Goal: Navigation & Orientation: Find specific page/section

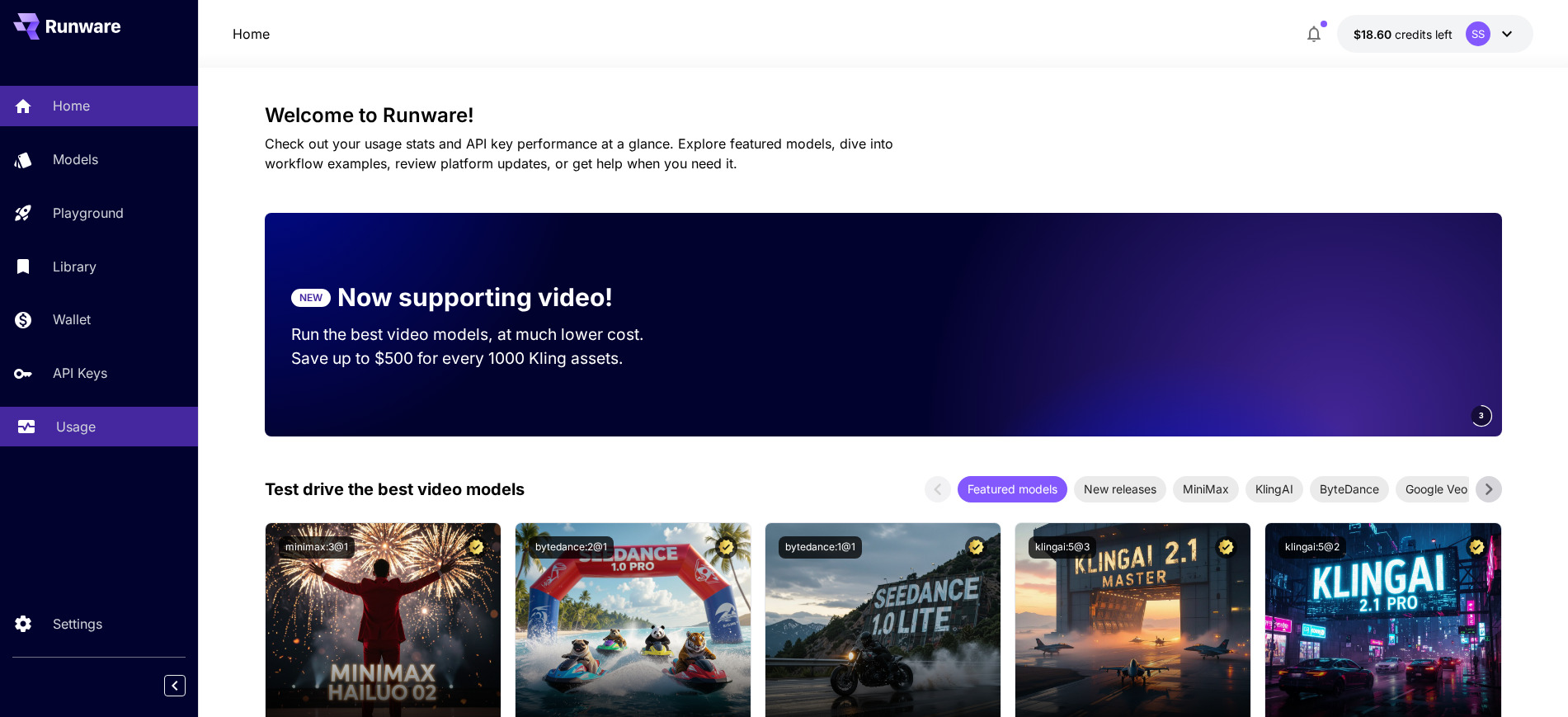
click at [76, 423] on p "Usage" at bounding box center [76, 427] width 40 height 20
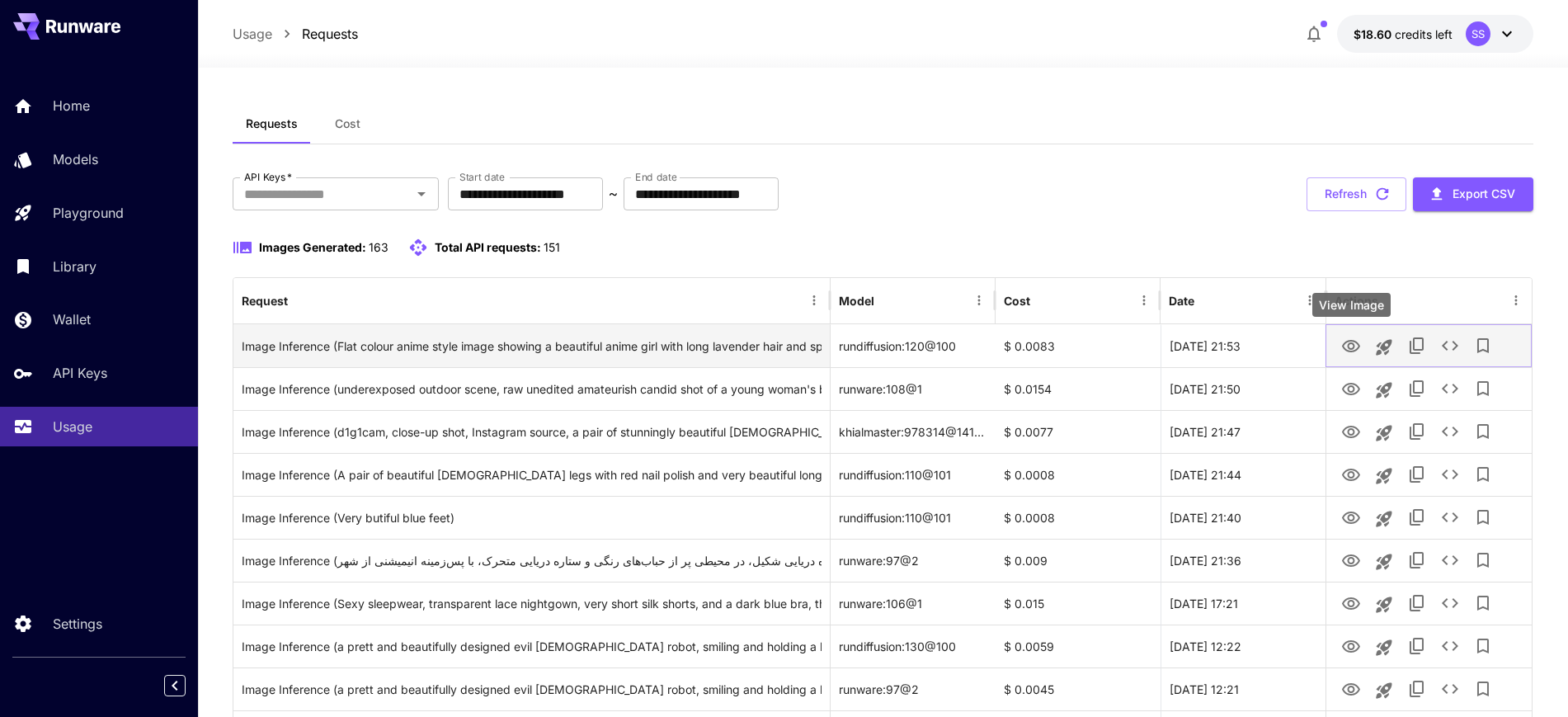
click at [1351, 344] on icon "View Image" at bounding box center [1351, 346] width 20 height 20
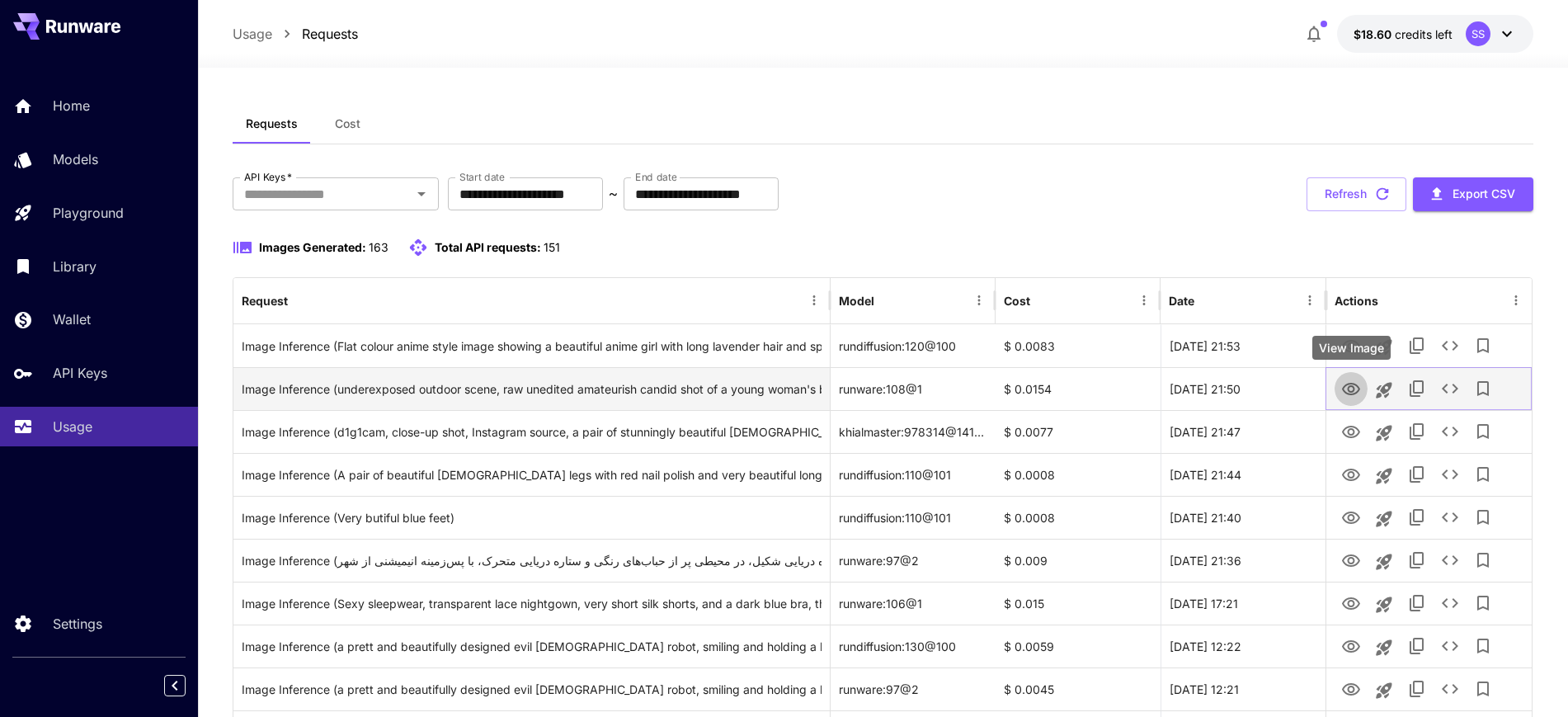
click at [1352, 396] on icon "View Image" at bounding box center [1351, 390] width 20 height 20
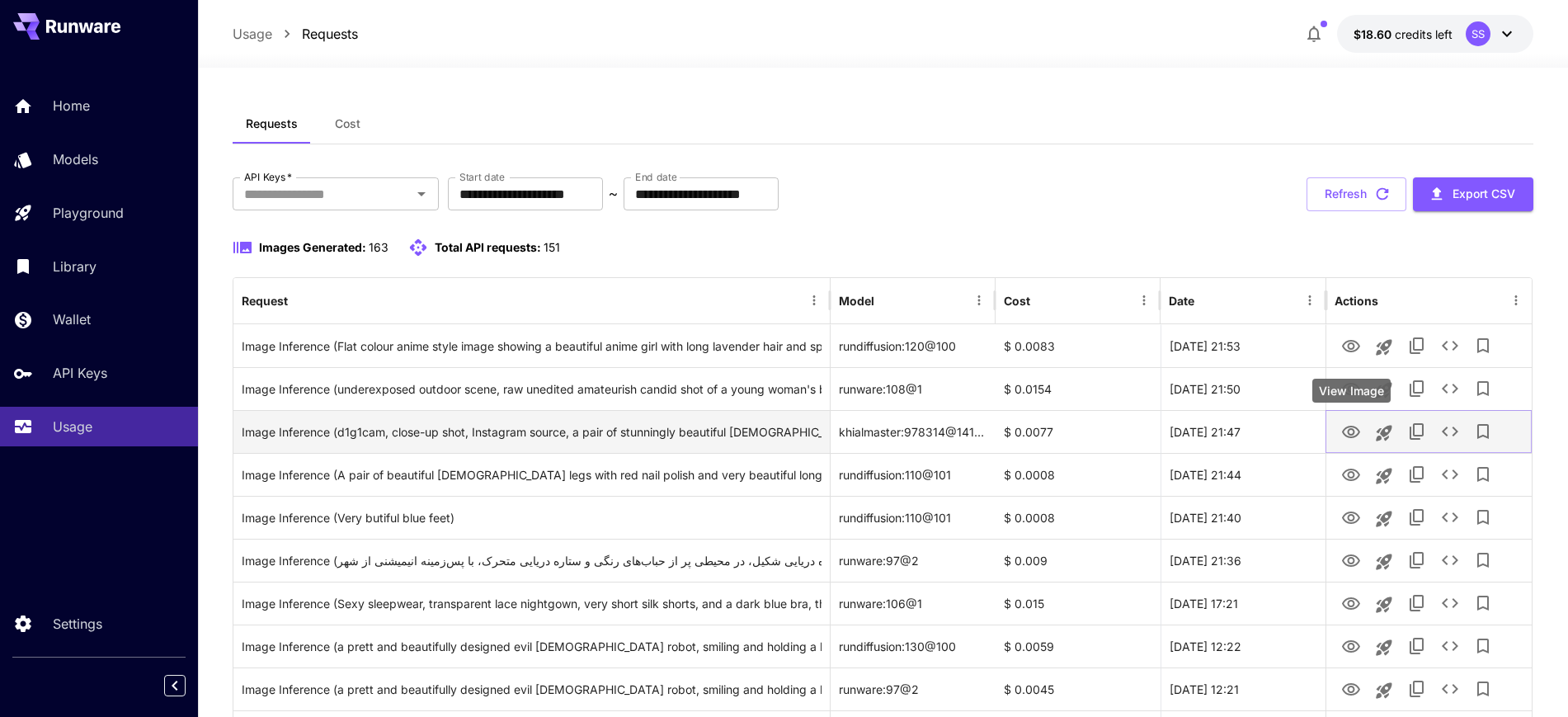
click at [1355, 437] on icon "View Image" at bounding box center [1351, 432] width 20 height 20
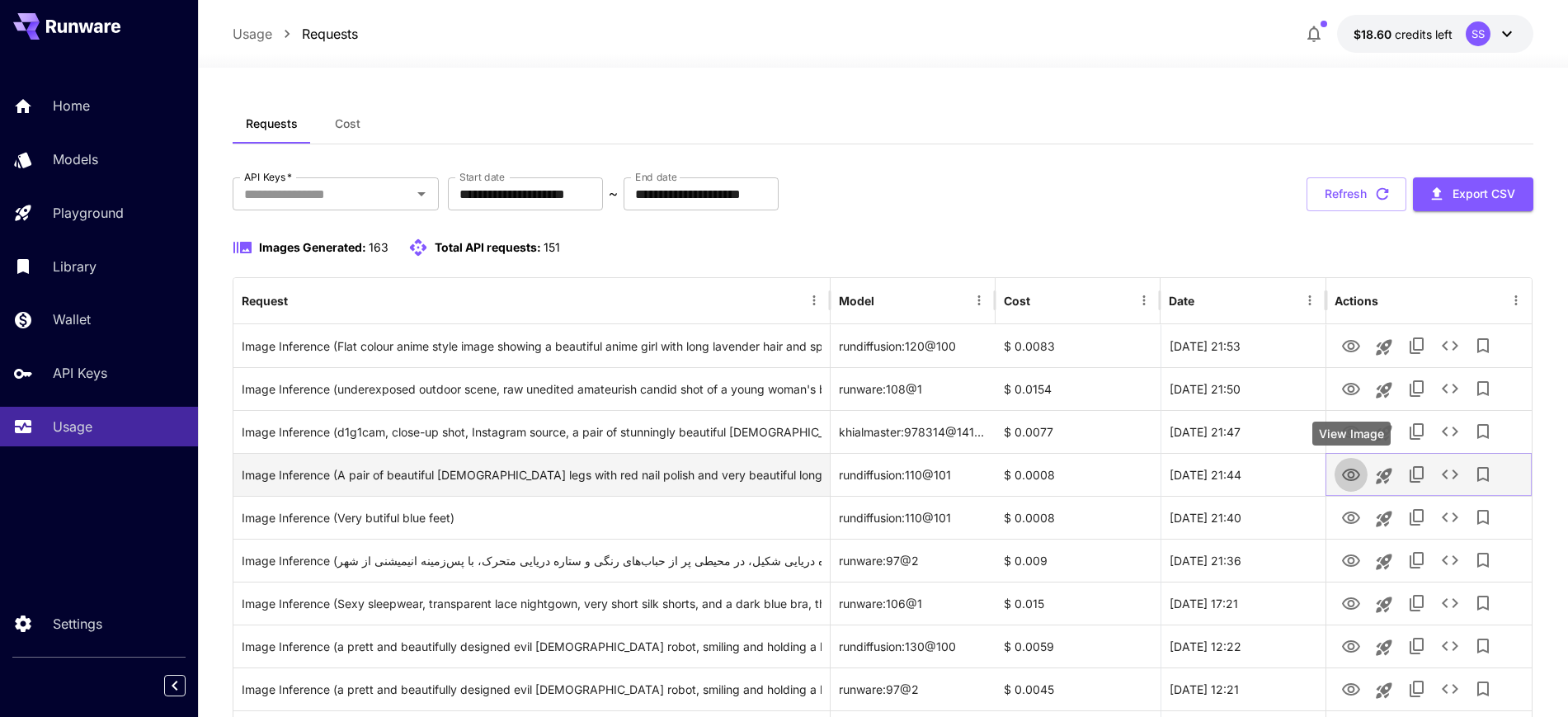
click at [1348, 474] on icon "View Image" at bounding box center [1351, 475] width 18 height 13
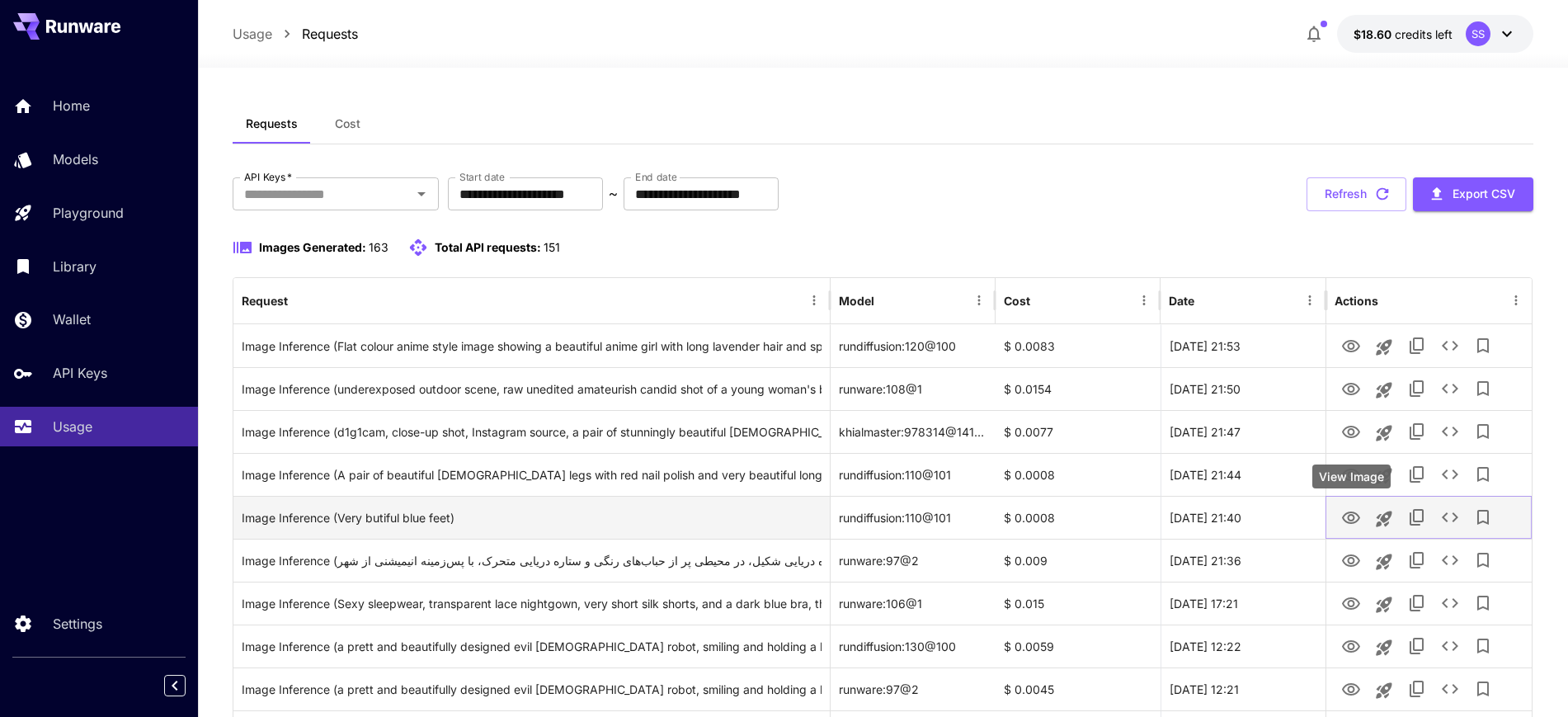
click at [1342, 528] on button "View Image" at bounding box center [1351, 517] width 33 height 34
click at [1349, 518] on icon "View Image" at bounding box center [1351, 518] width 20 height 20
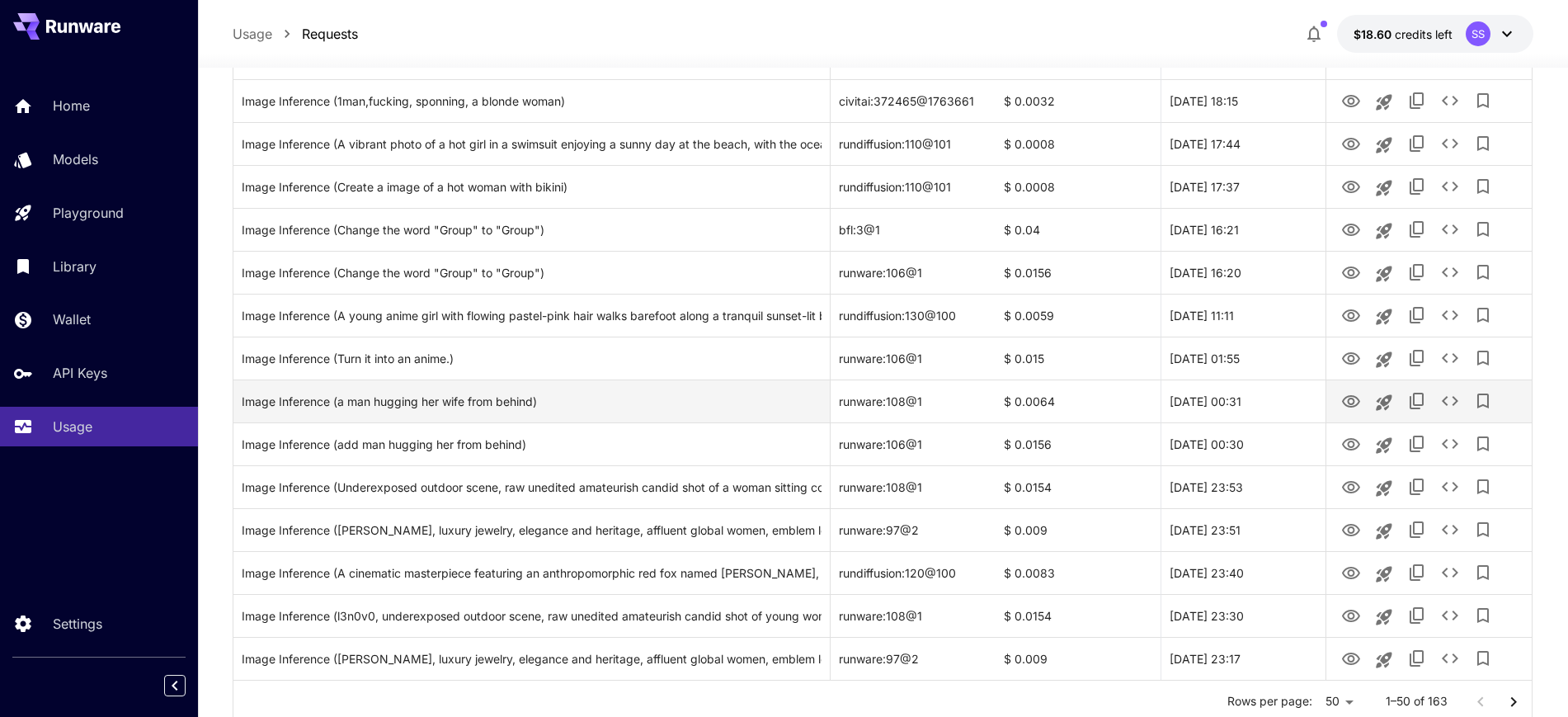
scroll to position [1846, 0]
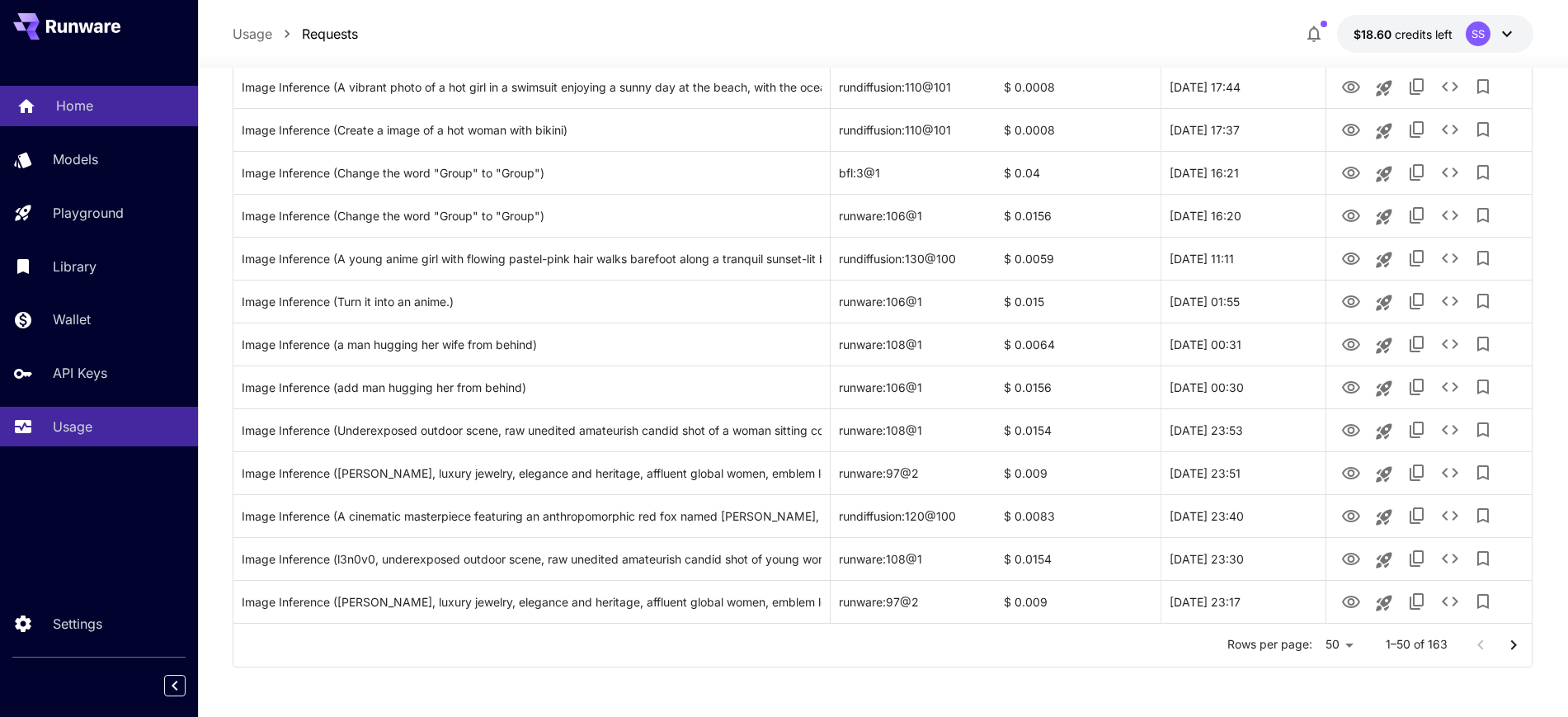
click at [63, 101] on p "Home" at bounding box center [74, 106] width 37 height 20
